Goal: Task Accomplishment & Management: Complete application form

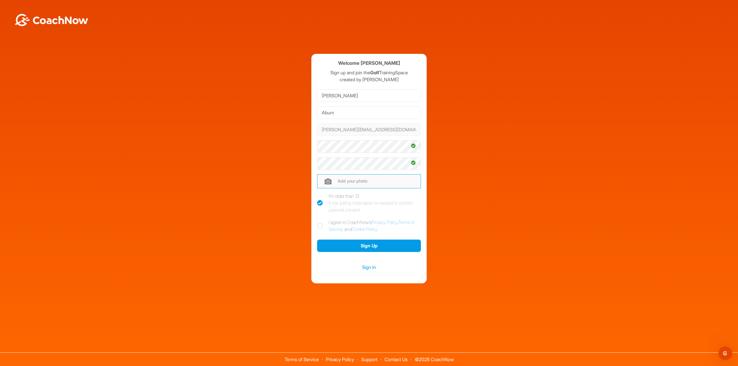
click at [357, 183] on input "file" at bounding box center [369, 181] width 104 height 14
type input "C:\fakepath\PXL_20250810_110628442 (1).jpg"
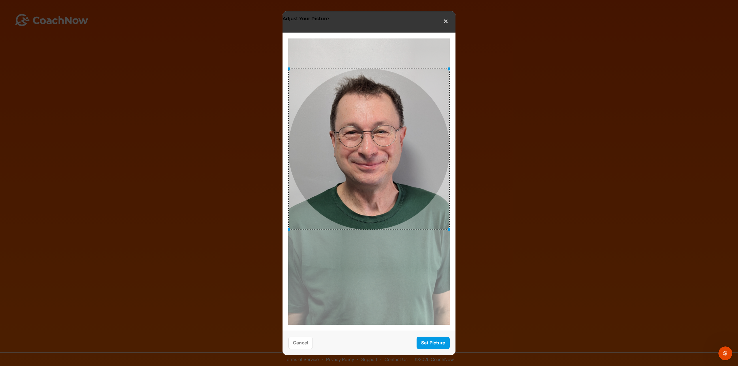
drag, startPoint x: 396, startPoint y: 180, endPoint x: 392, endPoint y: 147, distance: 32.8
click at [392, 147] on div at bounding box center [368, 149] width 161 height 161
click at [437, 342] on button "Set Picture" at bounding box center [433, 343] width 33 height 12
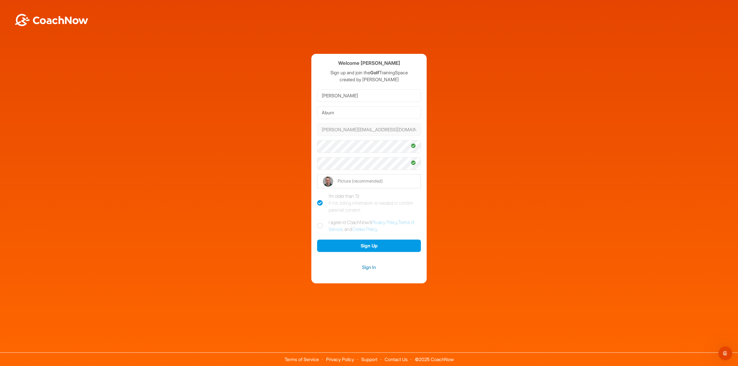
click at [371, 267] on link "Sign In" at bounding box center [369, 267] width 104 height 7
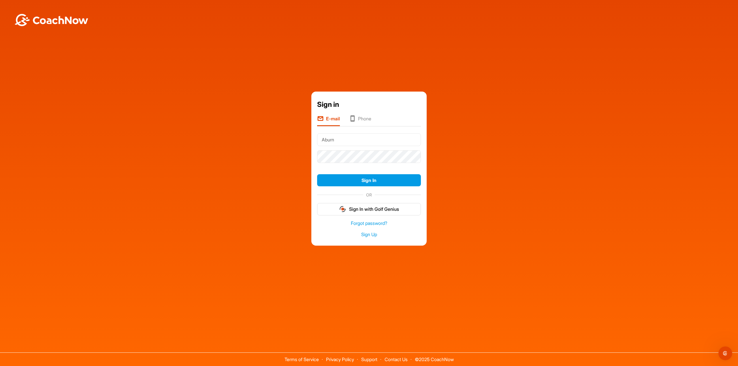
drag, startPoint x: 338, startPoint y: 140, endPoint x: 288, endPoint y: 133, distance: 50.0
click at [289, 134] on div "Sign in E-mail Phone Aburn Sign In OR Sign In with Golf Genius Forgot password?…" at bounding box center [369, 169] width 732 height 155
click at [366, 183] on button "Sign In" at bounding box center [369, 180] width 104 height 12
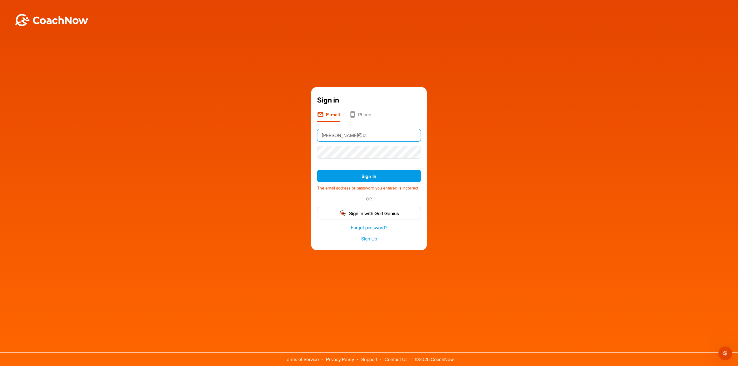
type input "[PERSON_NAME][EMAIL_ADDRESS][DOMAIN_NAME]"
click at [365, 174] on button "Sign In" at bounding box center [369, 176] width 104 height 12
click at [367, 217] on button "Sign In with Golf Genius" at bounding box center [369, 213] width 104 height 12
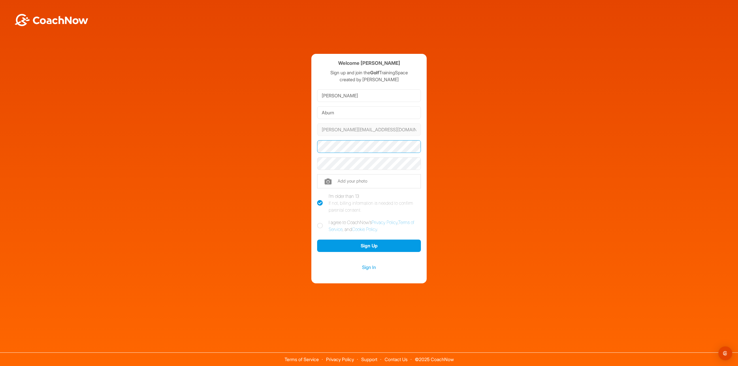
click at [281, 150] on div "Welcome Simon Aburn Sign up and join the Golf TrainingSpace created by Tom Sher…" at bounding box center [369, 169] width 732 height 230
click at [350, 180] on input "file" at bounding box center [369, 181] width 104 height 14
type input "C:\fakepath\PXL_20250810_110628442 (1).jpg"
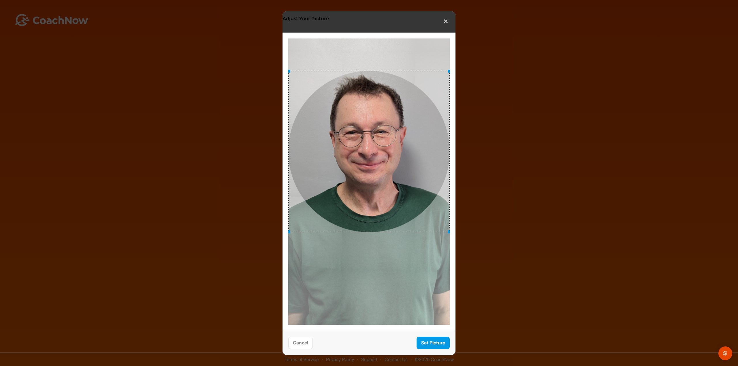
drag, startPoint x: 392, startPoint y: 187, endPoint x: 393, endPoint y: 157, distance: 30.3
click at [393, 157] on div at bounding box center [368, 151] width 161 height 161
click at [430, 345] on button "Set Picture" at bounding box center [433, 343] width 33 height 12
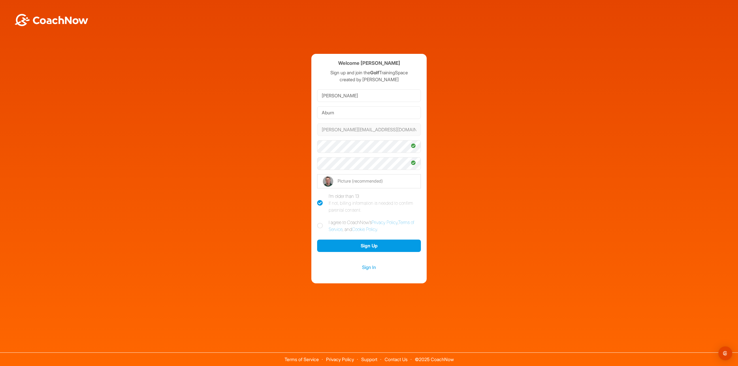
click at [319, 228] on icon at bounding box center [320, 226] width 6 height 6
click at [319, 223] on input "I agree to CoachNow's Privacy Policy , Terms of Service , and Cookie Policy ." at bounding box center [319, 221] width 4 height 4
checkbox input "true"
click at [373, 267] on link "Sign In" at bounding box center [369, 267] width 104 height 7
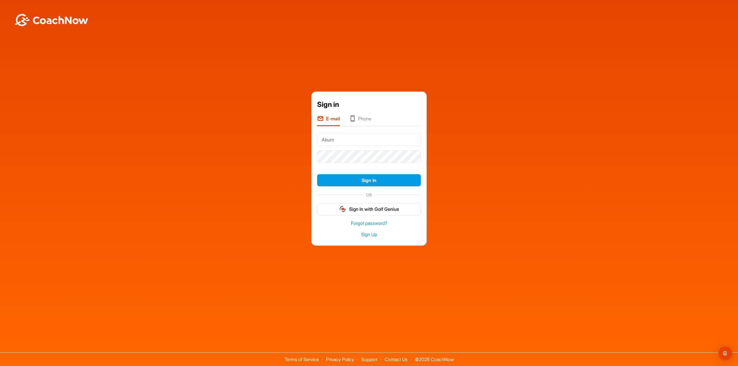
drag, startPoint x: 339, startPoint y: 141, endPoint x: 334, endPoint y: 141, distance: 4.3
click at [334, 141] on input "Aburn" at bounding box center [369, 140] width 104 height 13
type input "[PERSON_NAME][EMAIL_ADDRESS][DOMAIN_NAME]"
click at [375, 181] on button "Sign In" at bounding box center [369, 180] width 104 height 12
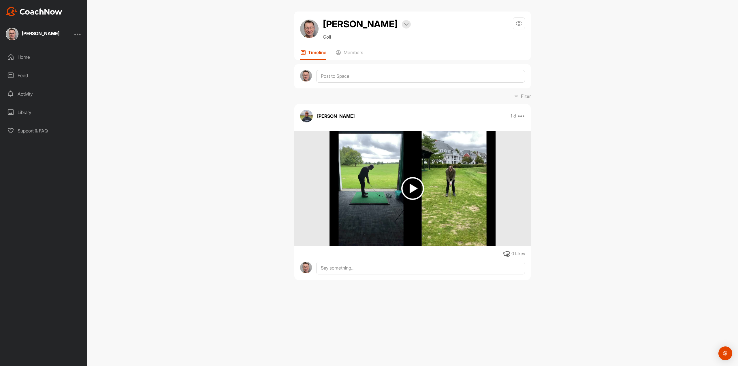
click at [415, 188] on img at bounding box center [412, 188] width 23 height 23
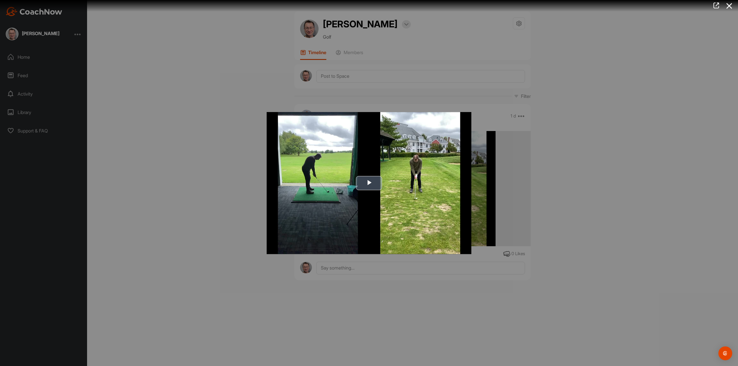
click at [369, 183] on span "Video Player" at bounding box center [369, 183] width 0 height 0
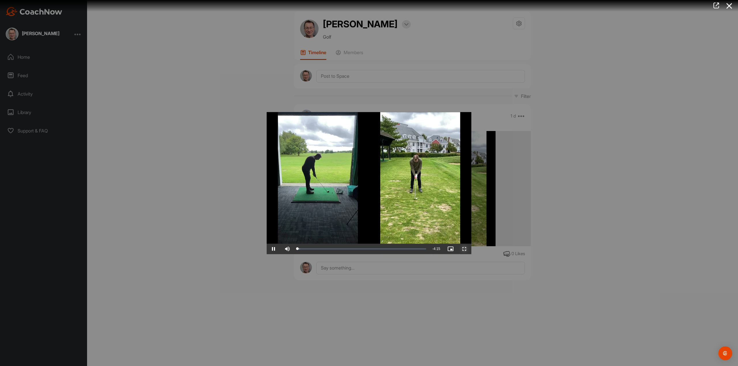
click at [468, 249] on span "Video Player" at bounding box center [465, 249] width 14 height 0
